Goal: Task Accomplishment & Management: Manage account settings

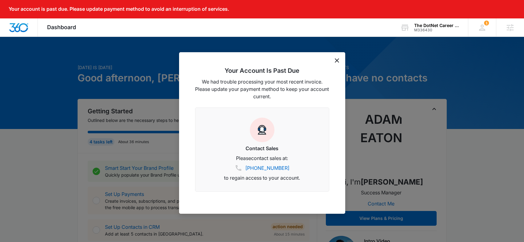
click at [336, 59] on icon "dismiss this dialog" at bounding box center [337, 60] width 4 height 4
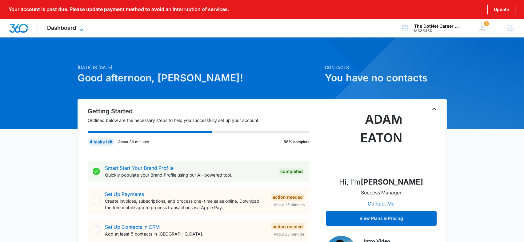
click at [81, 29] on icon at bounding box center [80, 29] width 7 height 7
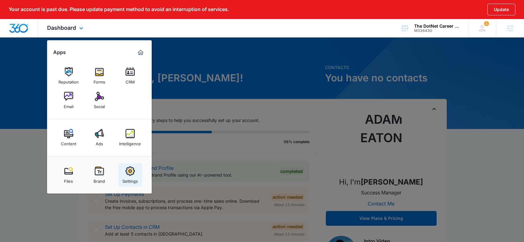
click at [136, 176] on div "Settings" at bounding box center [129, 180] width 15 height 8
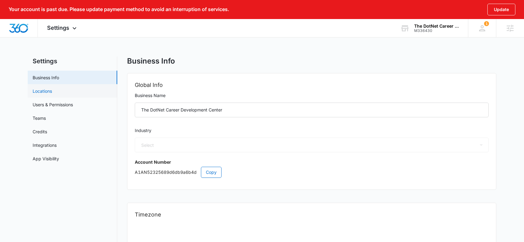
select select "29"
select select "US"
select select "America/Denver"
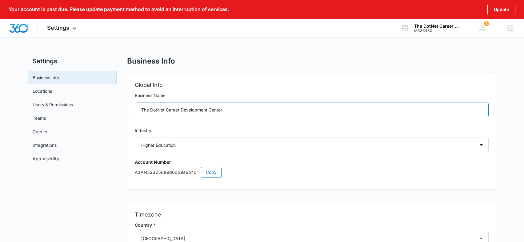
drag, startPoint x: 238, startPoint y: 107, endPoint x: 121, endPoint y: 107, distance: 117.5
click at [121, 107] on div "Settings Business Info Locations Users & Permissions Teams Credits Integrations…" at bounding box center [262, 193] width 468 height 273
click at [232, 116] on input "The DotNet Career Development Center" at bounding box center [312, 110] width 354 height 15
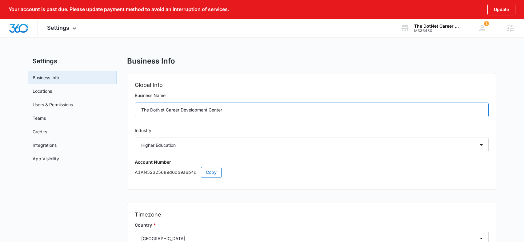
paste input "Software Engineer Internship"
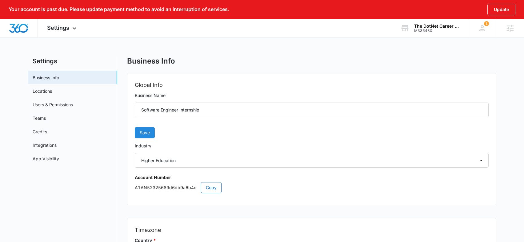
click at [145, 134] on span "Save" at bounding box center [145, 132] width 10 height 7
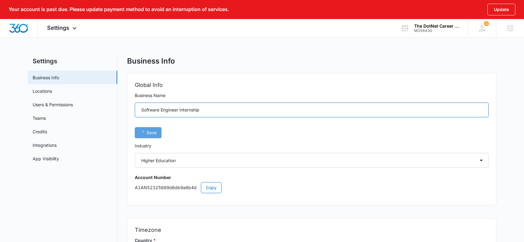
click at [221, 108] on input "Software Engineer Internship" at bounding box center [312, 110] width 354 height 15
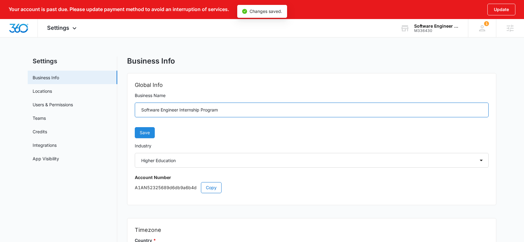
type input "Software Engineer Internship Program"
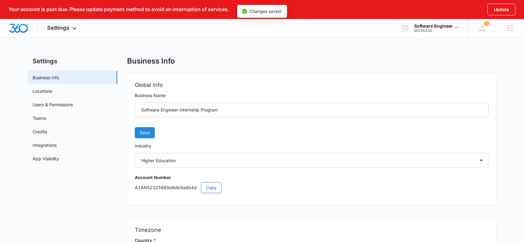
click at [147, 133] on span "Save" at bounding box center [145, 132] width 10 height 7
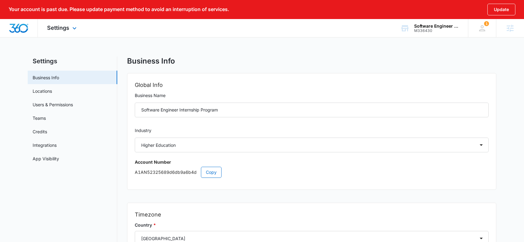
click at [17, 28] on img "Dashboard" at bounding box center [19, 28] width 20 height 9
